Goal: Task Accomplishment & Management: Manage account settings

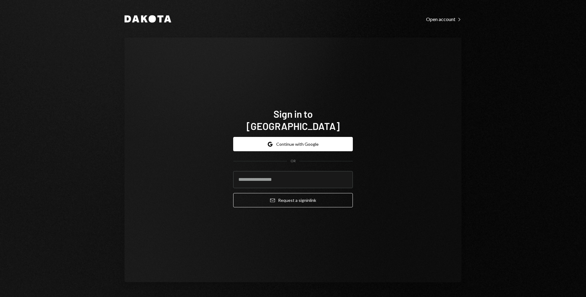
type input "*"
type input "**********"
click at [233, 193] on button "Email Request a sign in link" at bounding box center [293, 200] width 120 height 14
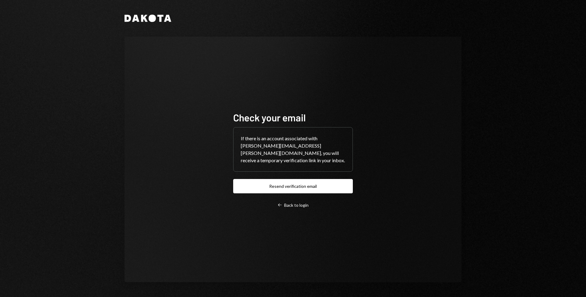
click at [404, 175] on div "Check your email If there is an account associated with [PERSON_NAME][EMAIL_ADD…" at bounding box center [293, 160] width 337 height 246
